Goal: Information Seeking & Learning: Learn about a topic

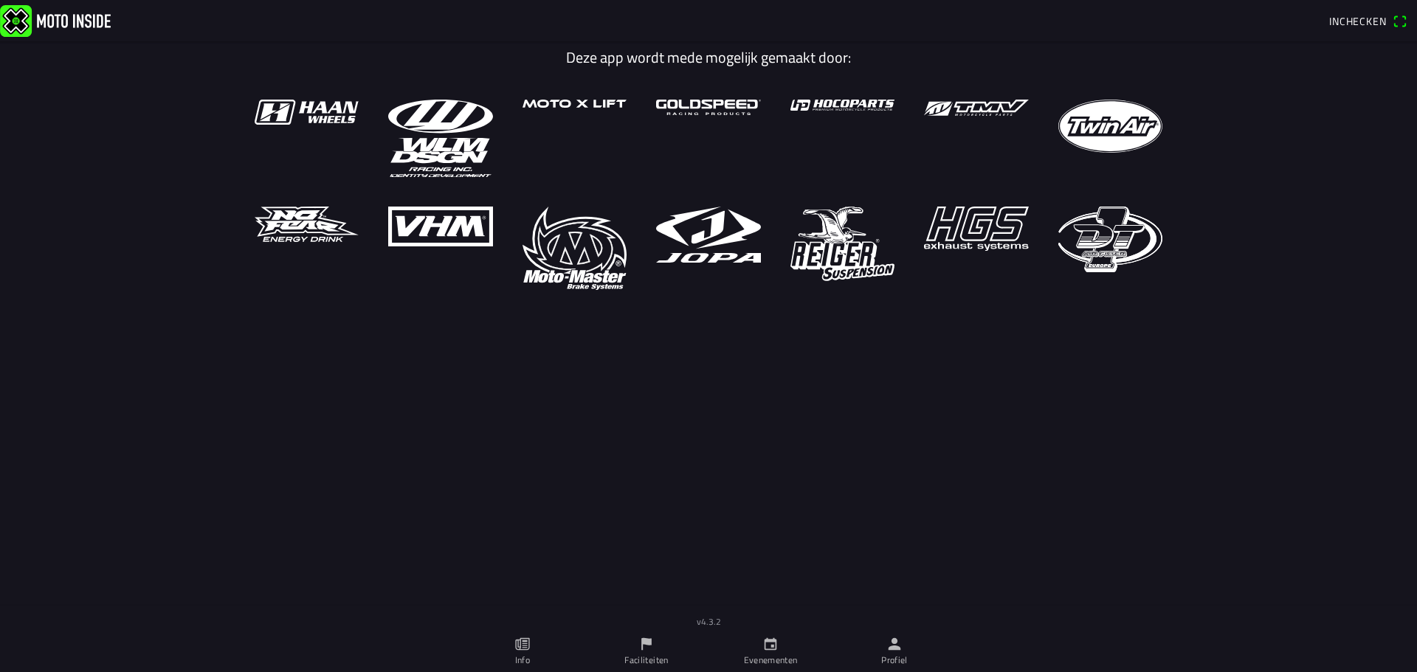
click at [783, 659] on ion-label "Evenementen" at bounding box center [771, 660] width 54 height 13
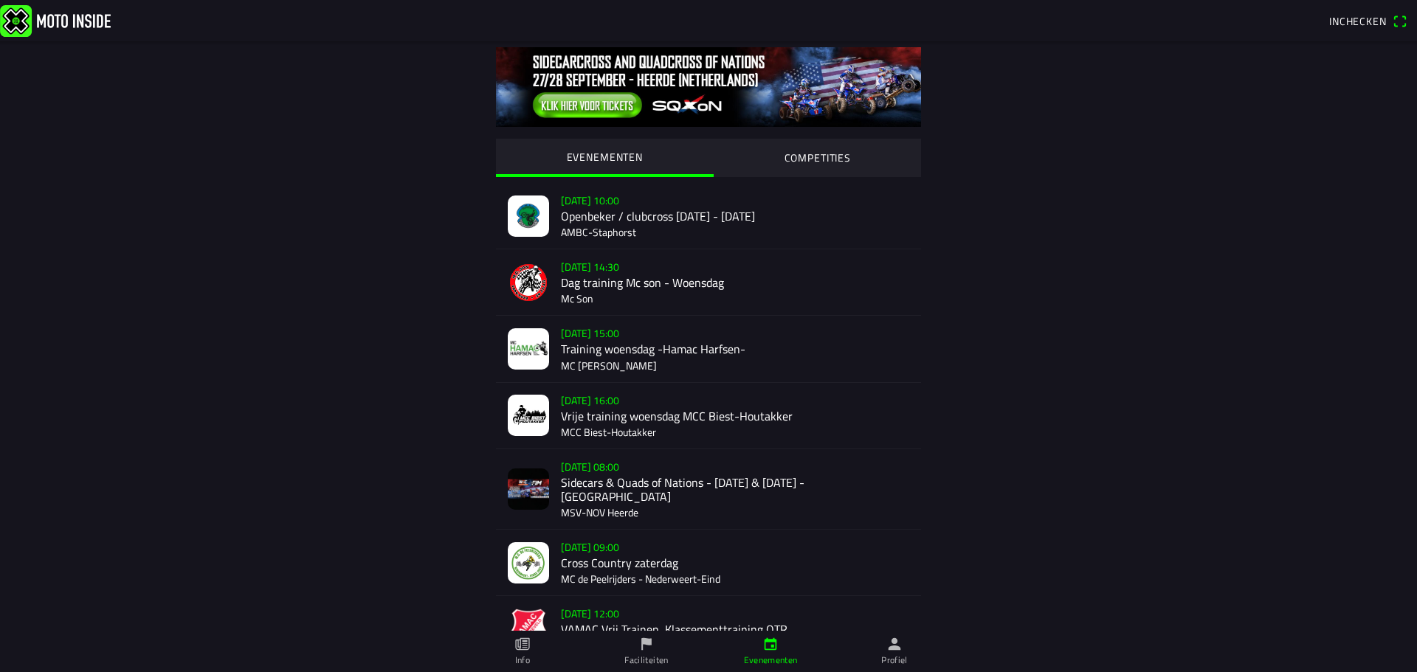
click at [694, 423] on div "[DATE] 16:00 Vrije training woensdag MCC Biest-Houtakker MCC Biest-Houtakker" at bounding box center [735, 416] width 348 height 66
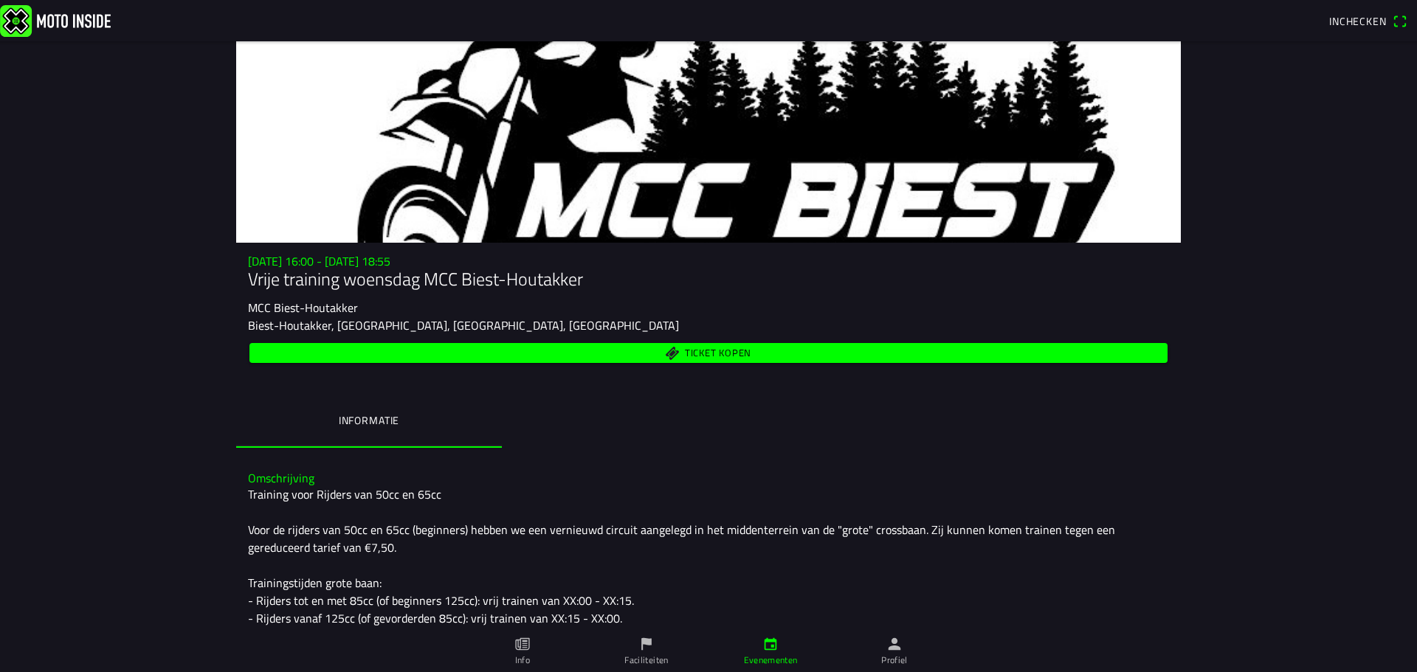
scroll to position [252, 0]
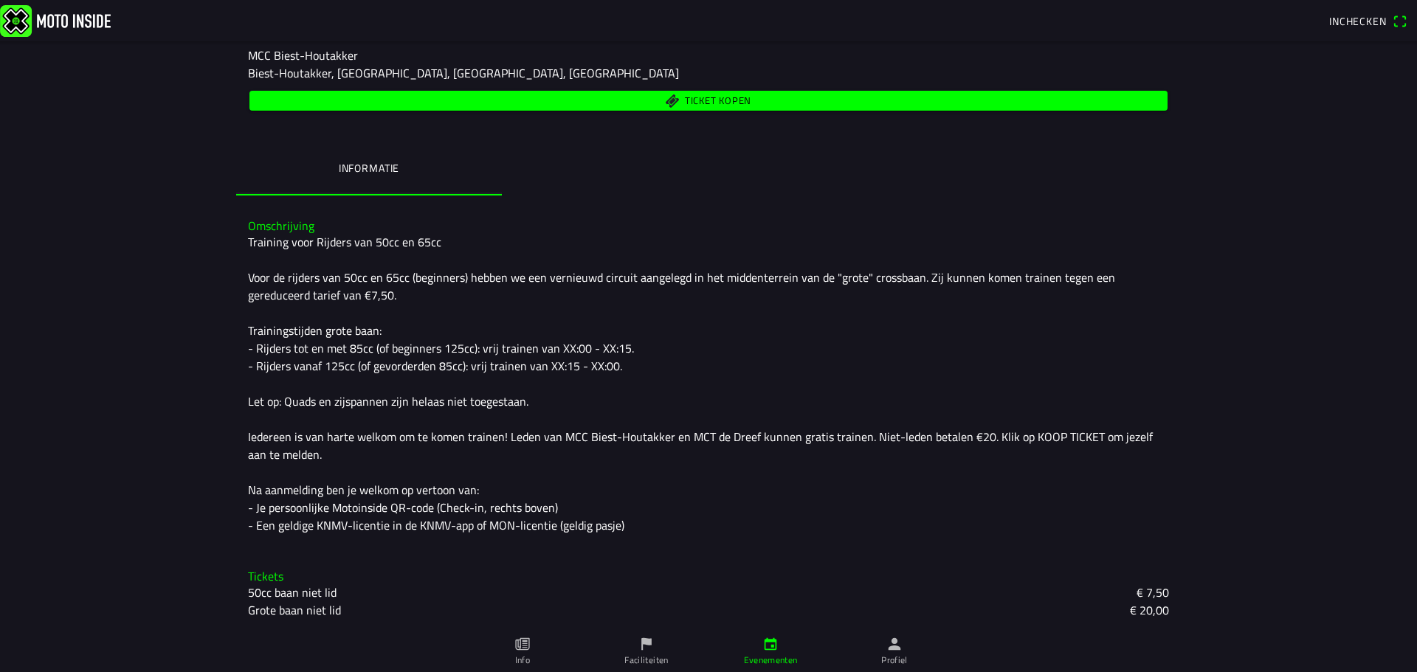
click at [526, 633] on link "Info" at bounding box center [522, 651] width 124 height 41
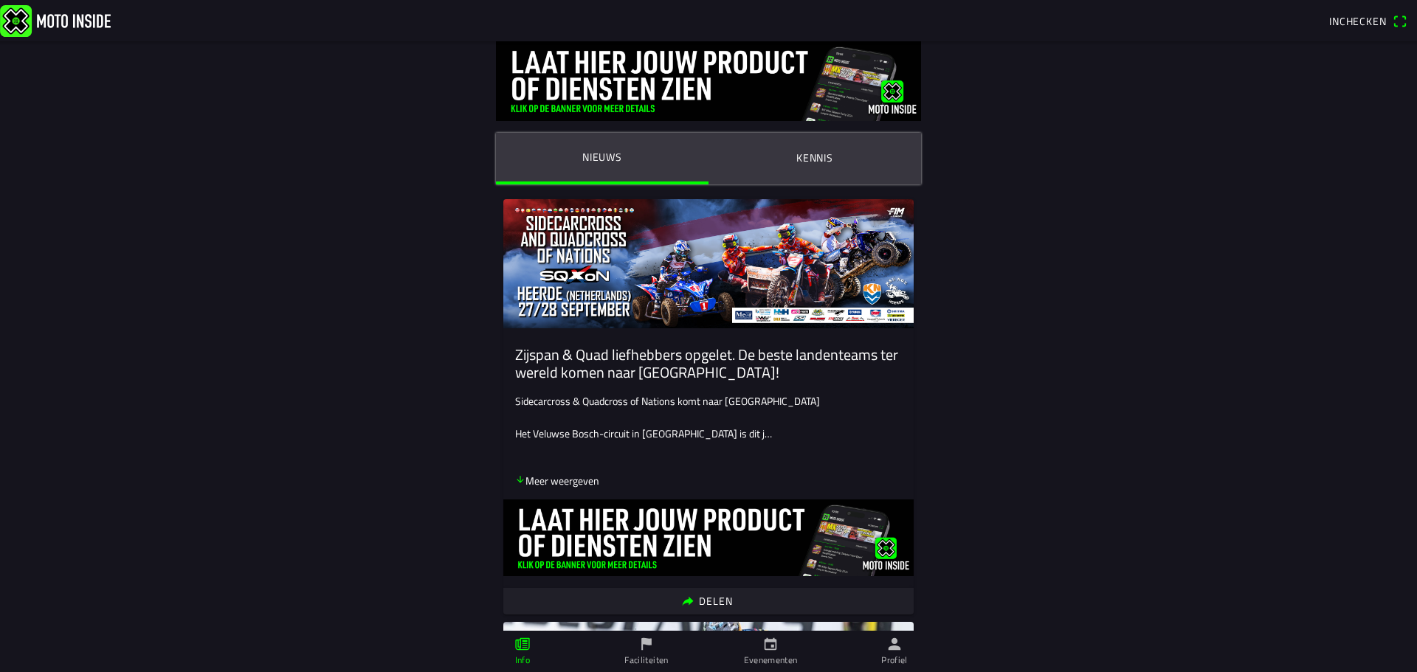
click at [771, 652] on link "Evenementen" at bounding box center [770, 651] width 124 height 41
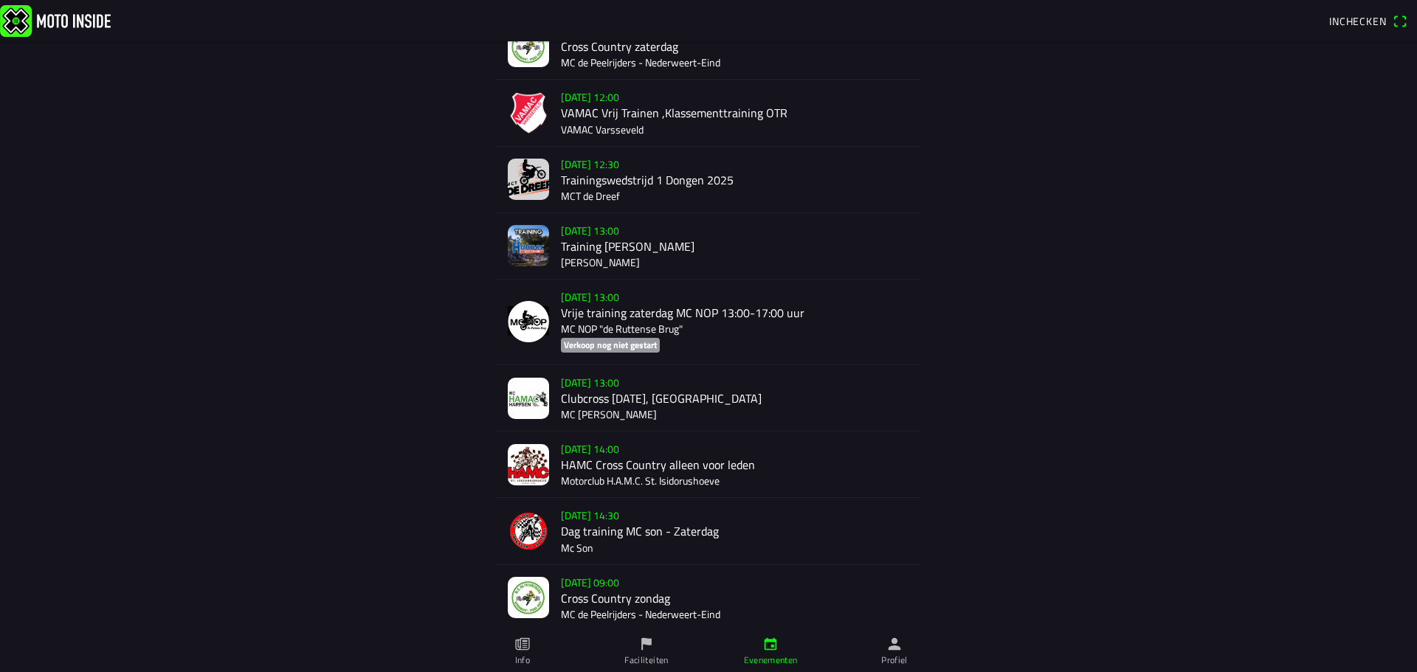
scroll to position [590, 0]
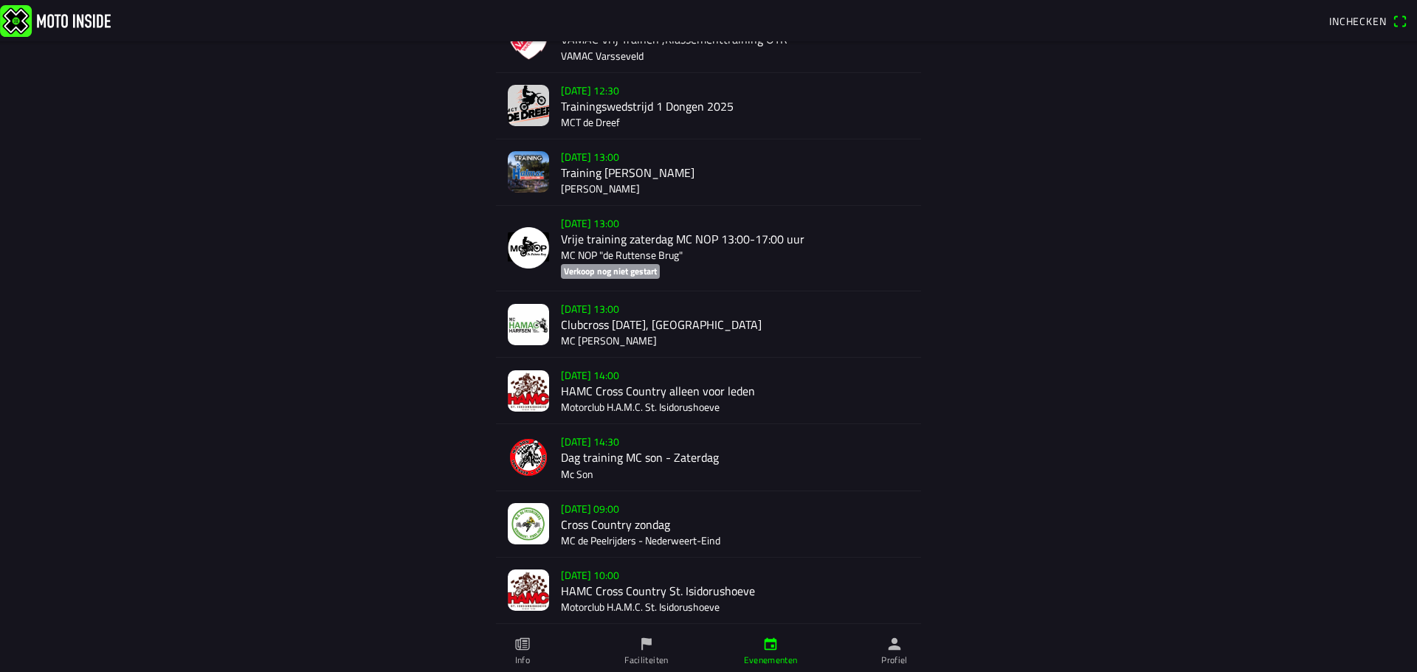
click at [672, 97] on div "[DATE] 12:30 Trainingswedstrijd 1 Dongen 2025 MCT de Dreef" at bounding box center [735, 106] width 348 height 66
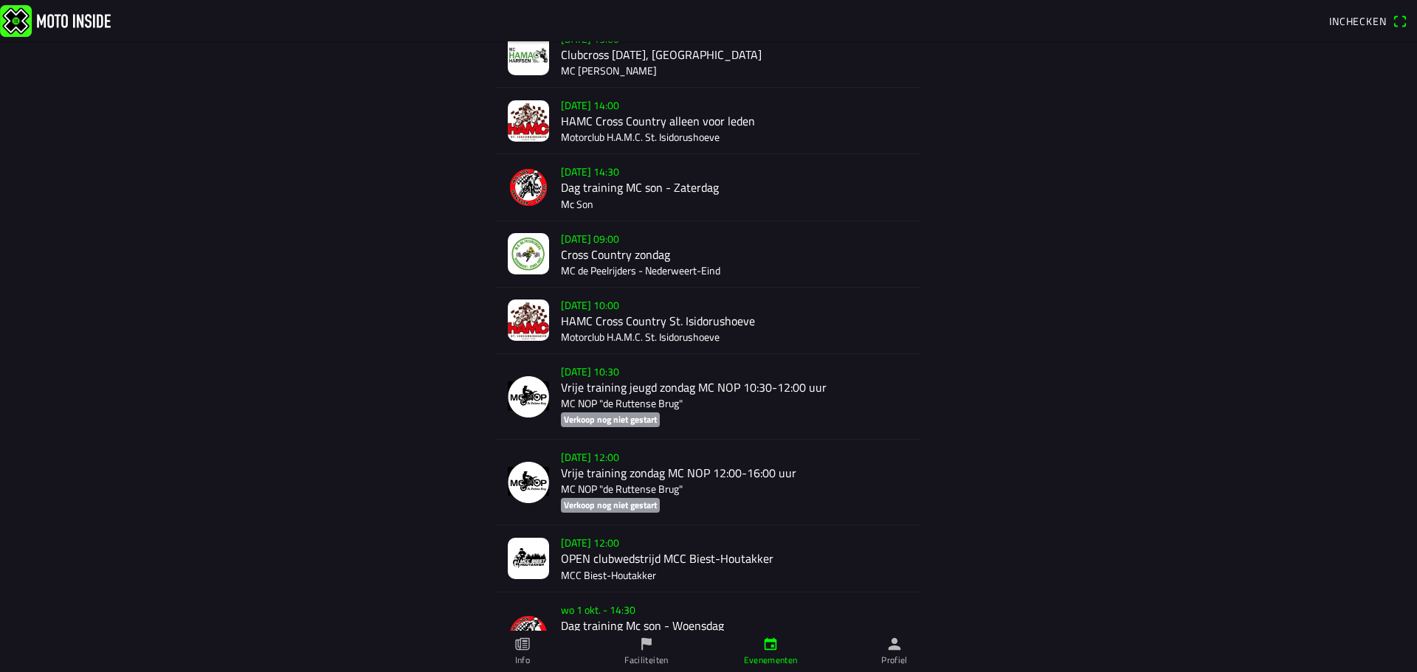
scroll to position [886, 0]
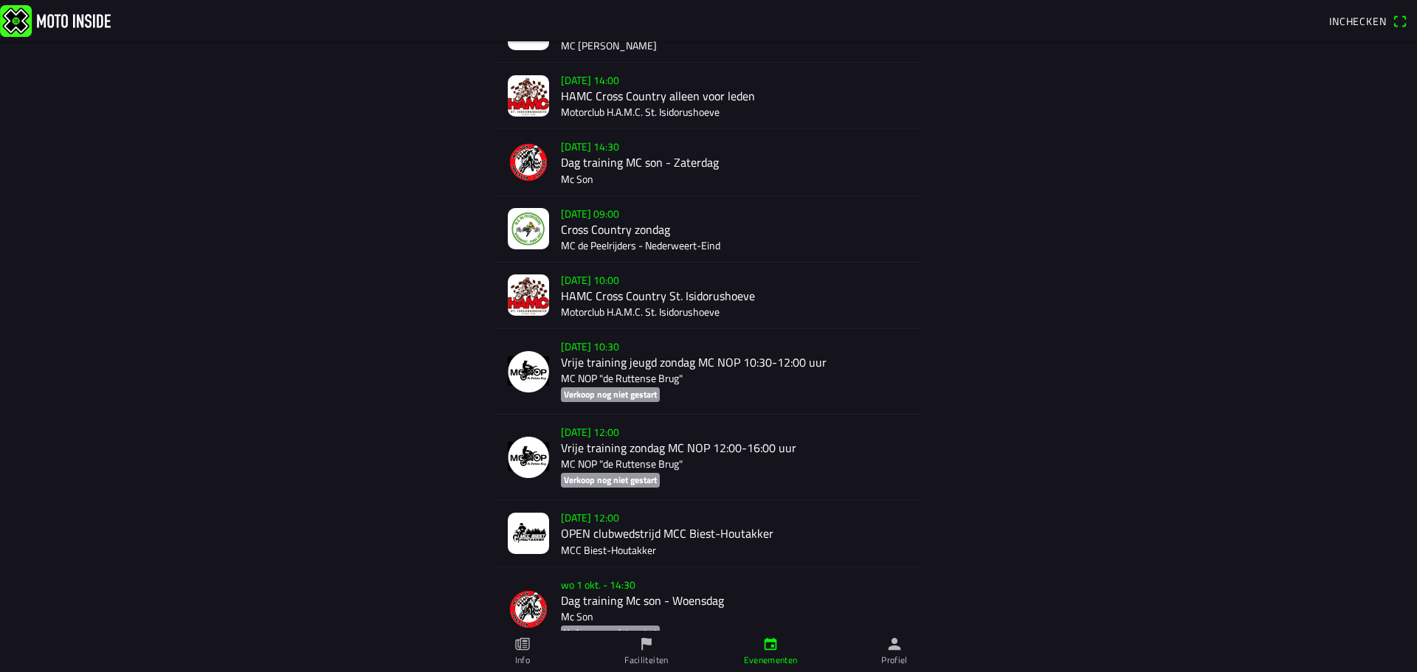
click at [687, 520] on div "[DATE] 12:00 OPEN clubwedstrijd MCC Biest-Houtakker MCC Biest-Houtakker" at bounding box center [735, 533] width 348 height 66
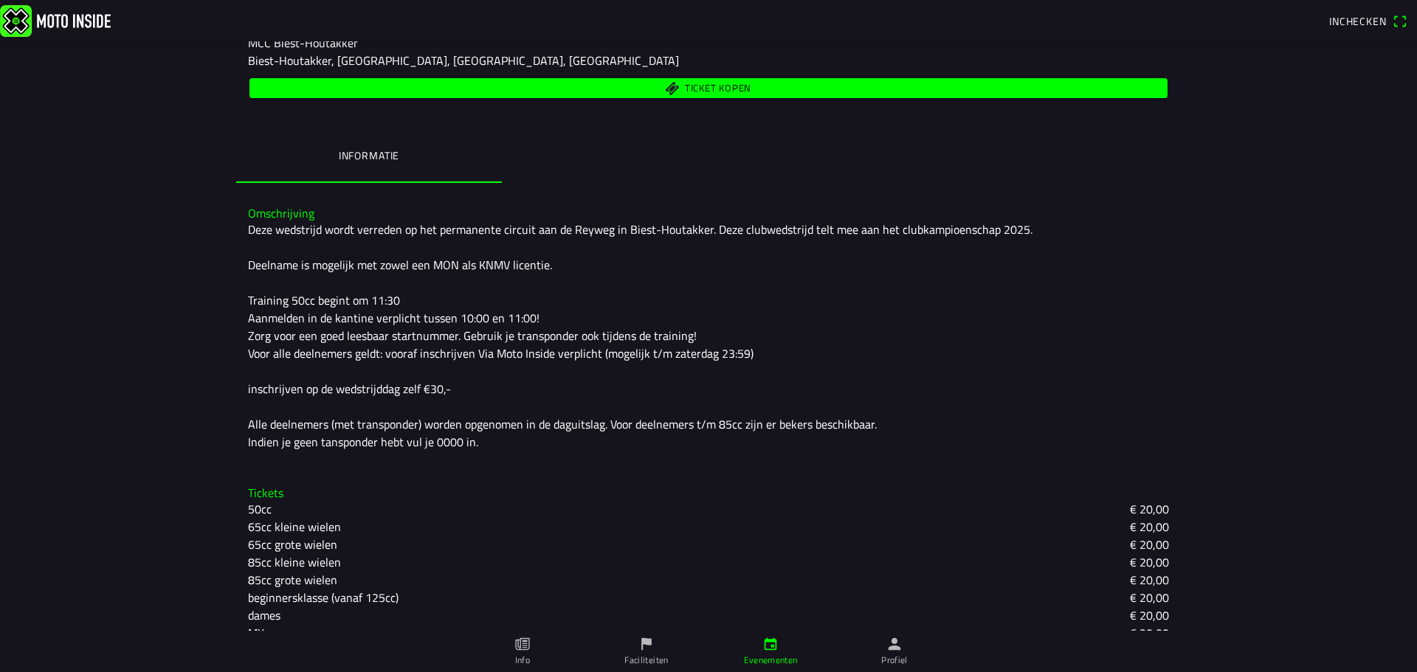
scroll to position [323, 0]
